Goal: Task Accomplishment & Management: Understand process/instructions

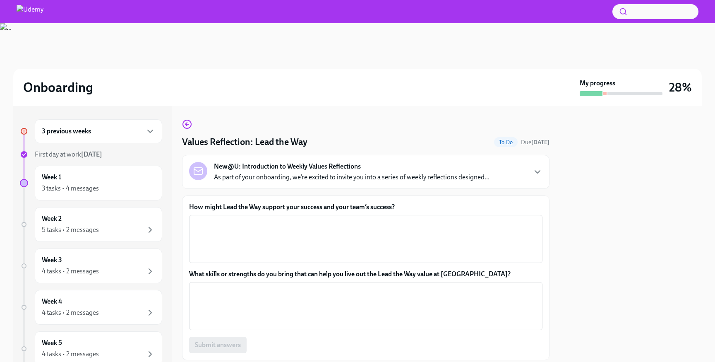
click at [88, 133] on h6 "3 previous weeks" at bounding box center [66, 131] width 49 height 9
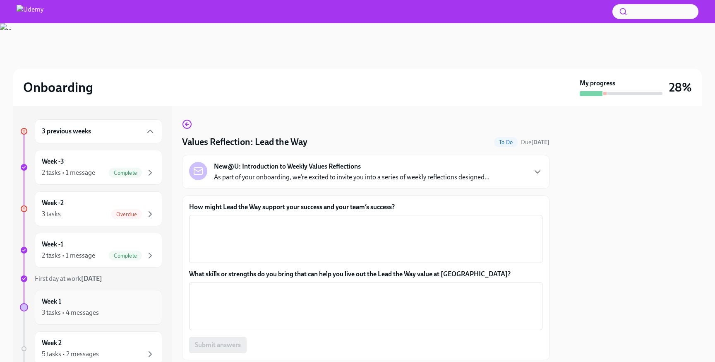
click at [76, 306] on div "Week 1 3 tasks • 4 messages" at bounding box center [98, 307] width 113 height 21
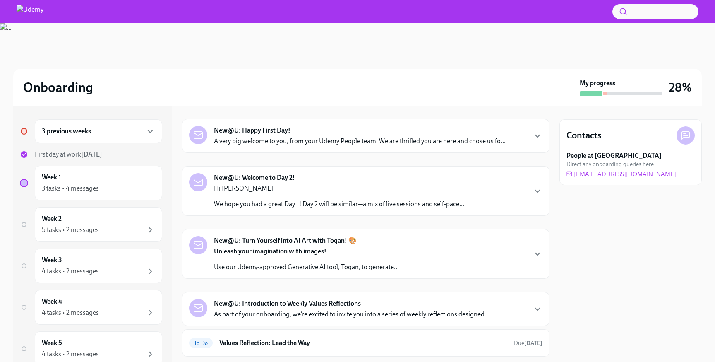
scroll to position [141, 0]
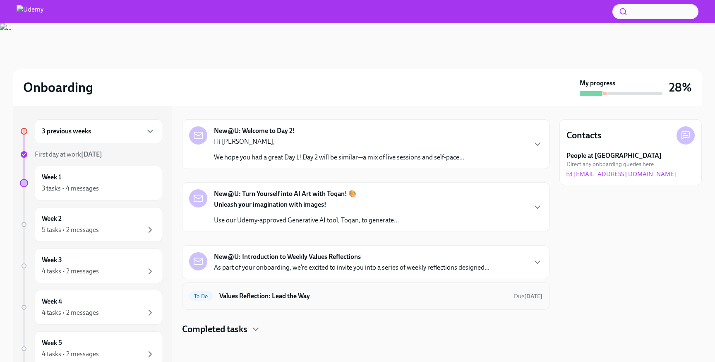
click at [296, 297] on h6 "Values Reflection: Lead the Way" at bounding box center [363, 295] width 288 height 9
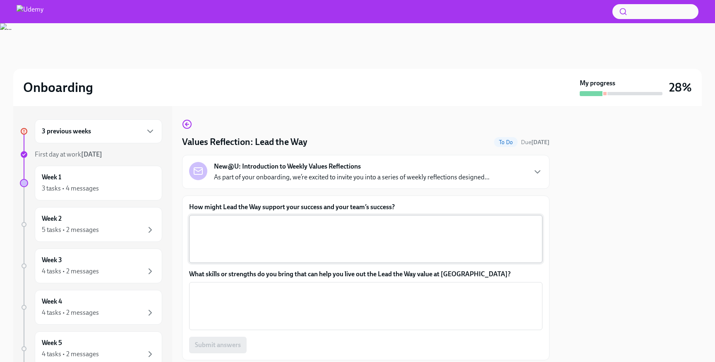
scroll to position [25, 0]
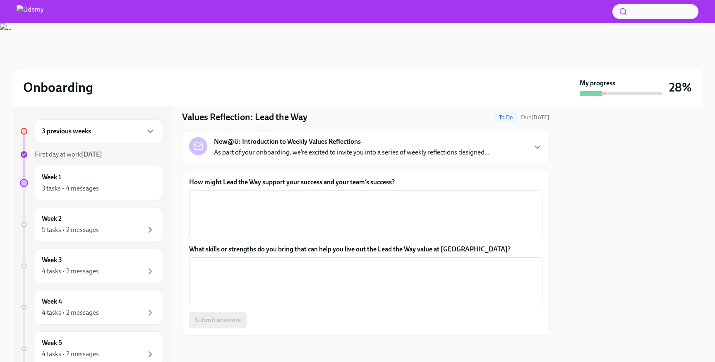
click at [123, 130] on div "3 previous weeks" at bounding box center [98, 131] width 113 height 10
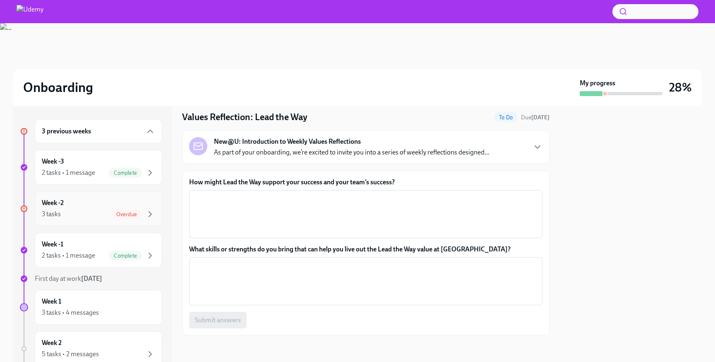
click at [116, 214] on span "Overdue" at bounding box center [126, 214] width 31 height 6
